Goal: Find specific page/section: Find specific page/section

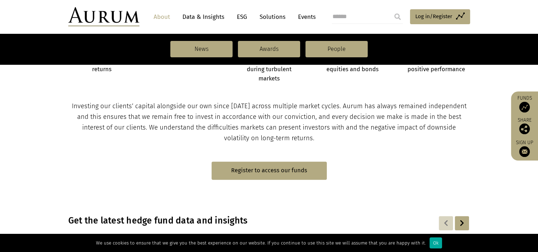
scroll to position [427, 0]
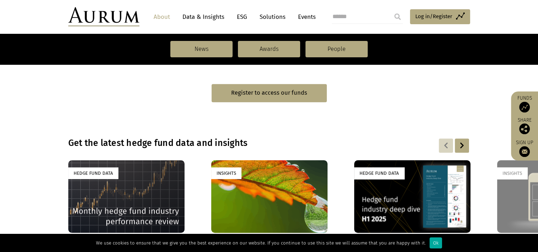
click at [168, 19] on link "About" at bounding box center [161, 16] width 23 height 13
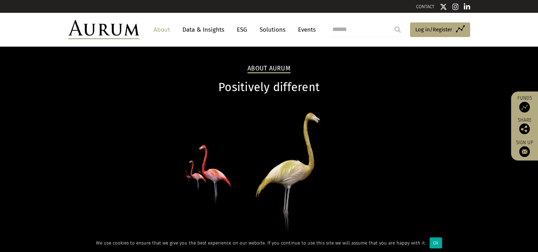
click at [53, 170] on div "About Aurum Positively different Could your portfolio benefit from an alternati…" at bounding box center [269, 161] width 538 height 230
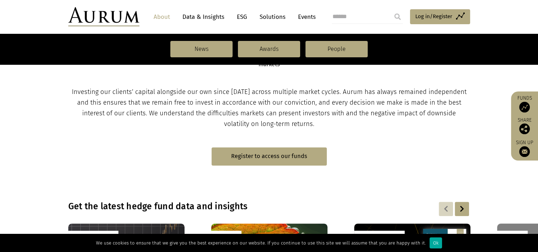
scroll to position [427, 0]
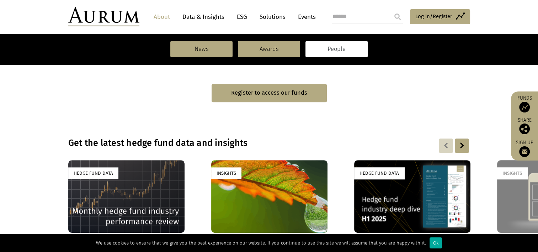
click at [342, 42] on link "People" at bounding box center [337, 49] width 62 height 16
click at [336, 46] on link "People" at bounding box center [337, 49] width 62 height 16
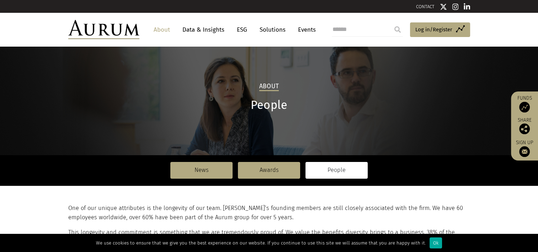
click at [346, 33] on input "search" at bounding box center [367, 29] width 71 height 14
type input "**********"
click at [391, 22] on input "submit" at bounding box center [398, 29] width 14 height 14
